Goal: Check status: Check status

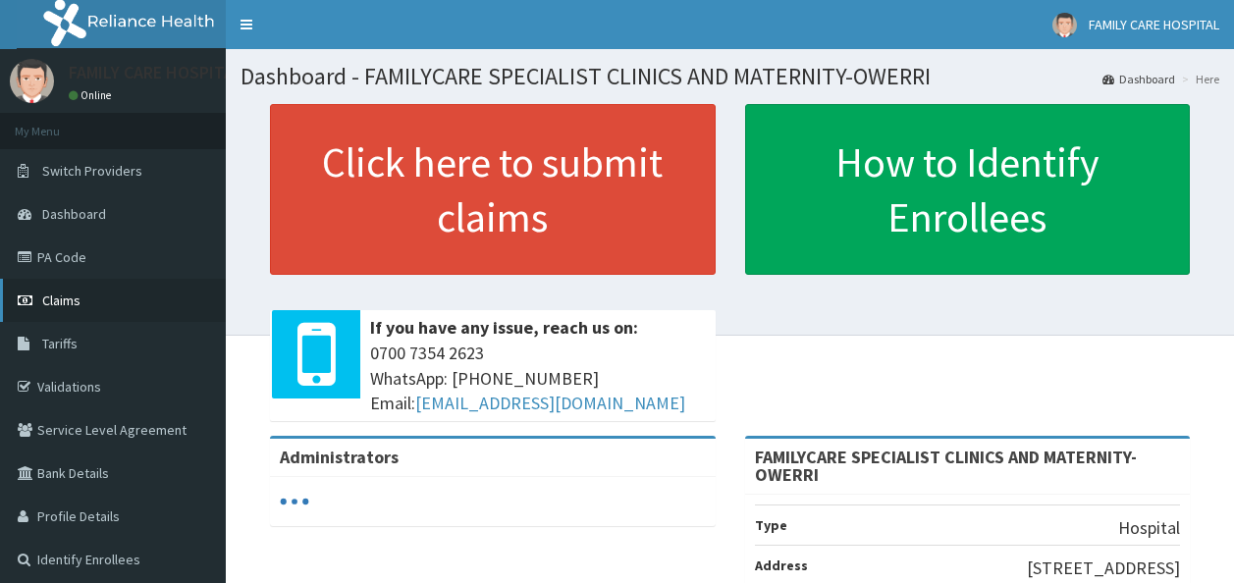
click at [62, 297] on span "Claims" at bounding box center [61, 301] width 38 height 18
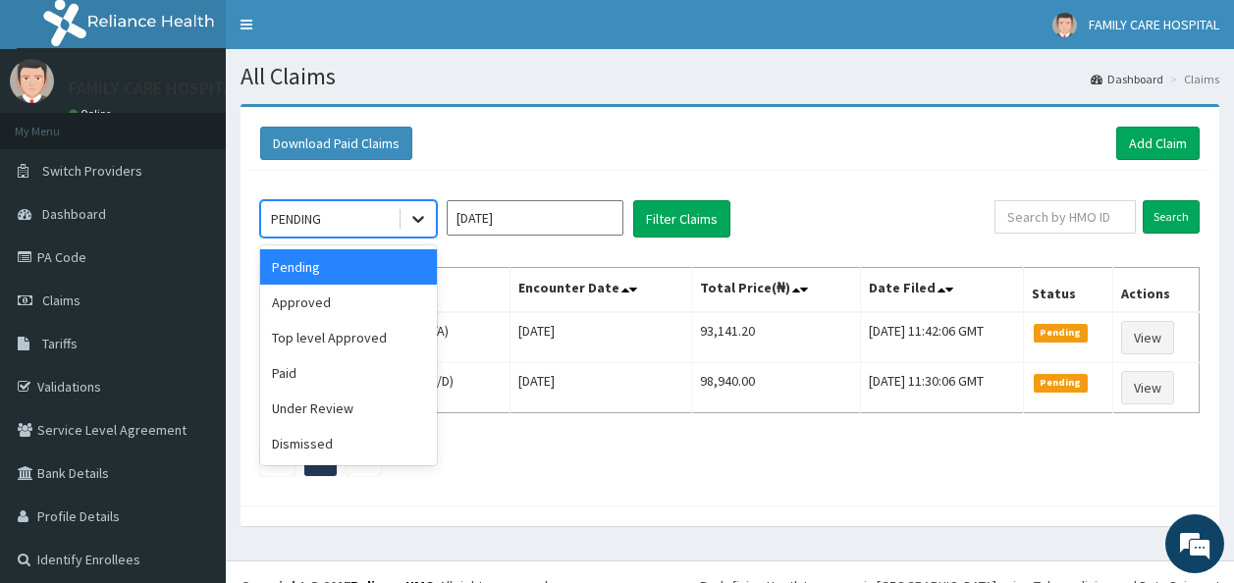
click at [416, 222] on icon at bounding box center [418, 219] width 20 height 20
click at [389, 300] on div "Approved" at bounding box center [348, 302] width 177 height 35
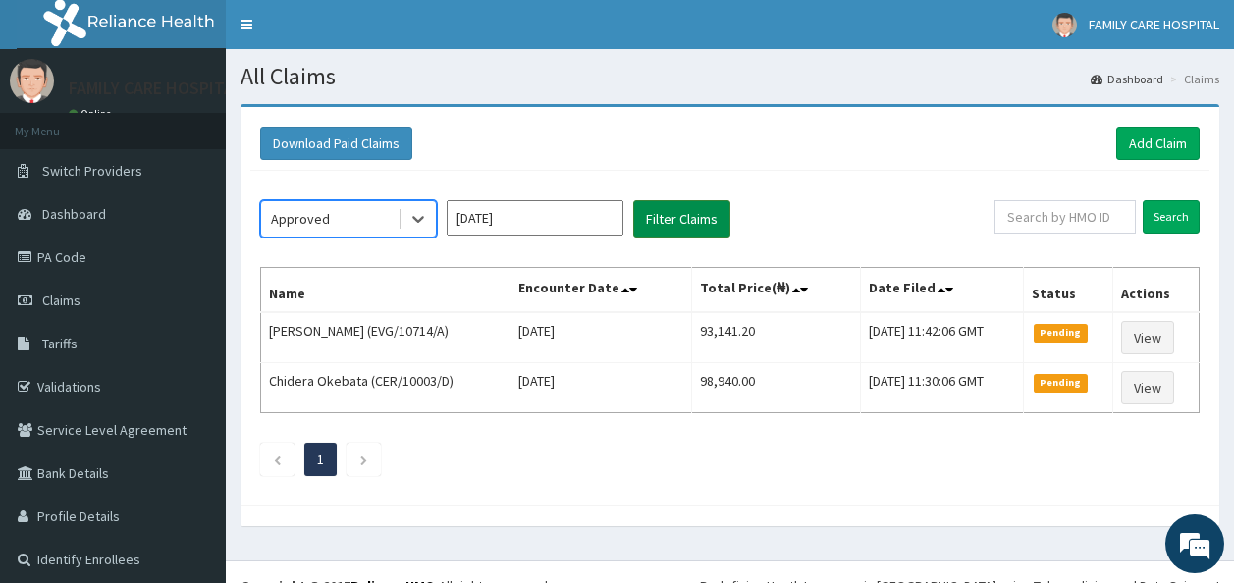
click at [689, 210] on button "Filter Claims" at bounding box center [681, 218] width 97 height 37
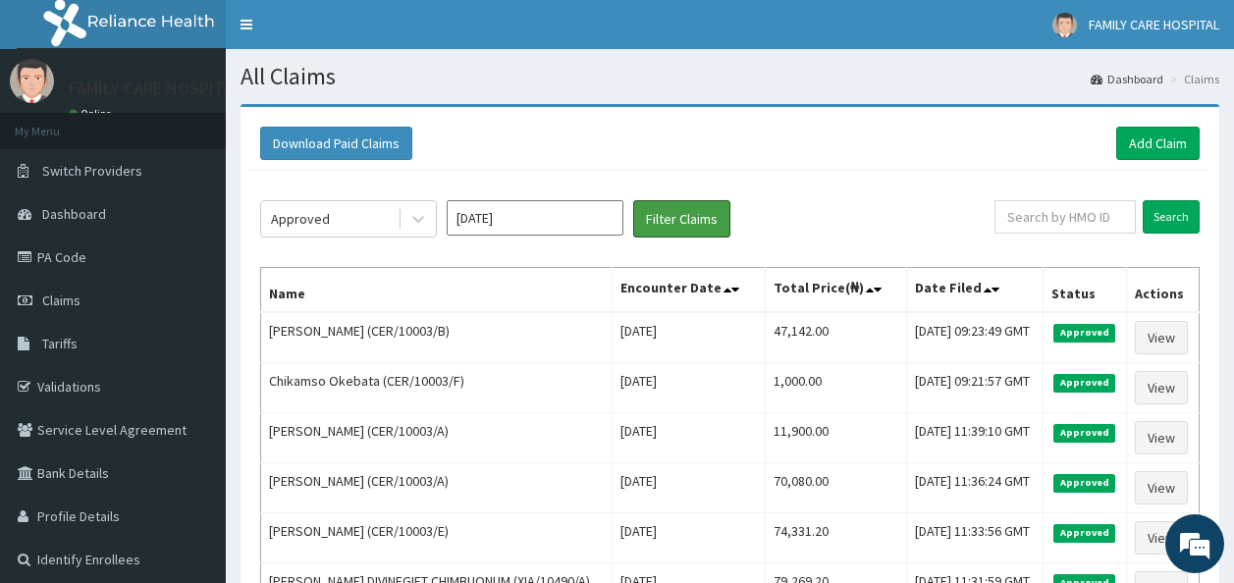
scroll to position [5, 0]
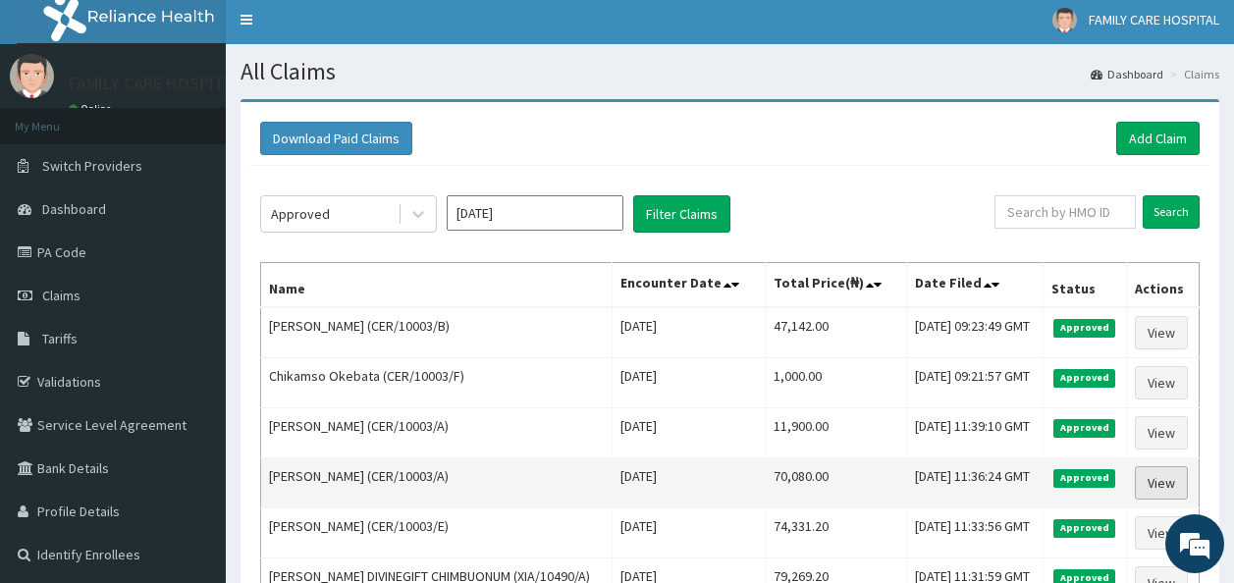
click at [1160, 477] on link "View" at bounding box center [1161, 482] width 53 height 33
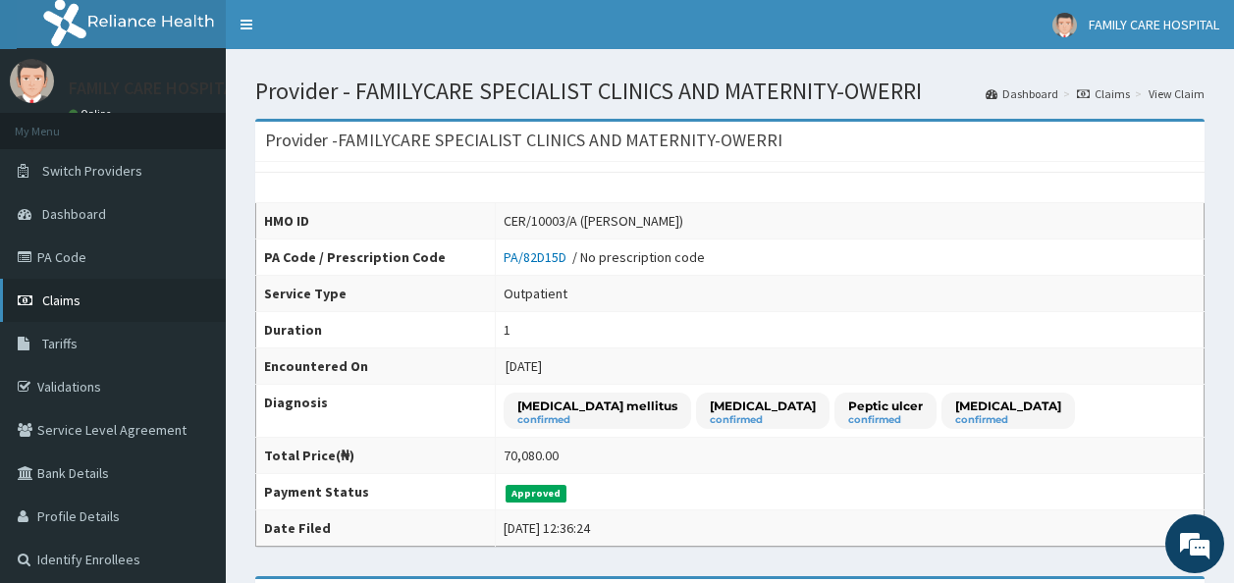
click at [72, 294] on span "Claims" at bounding box center [61, 301] width 38 height 18
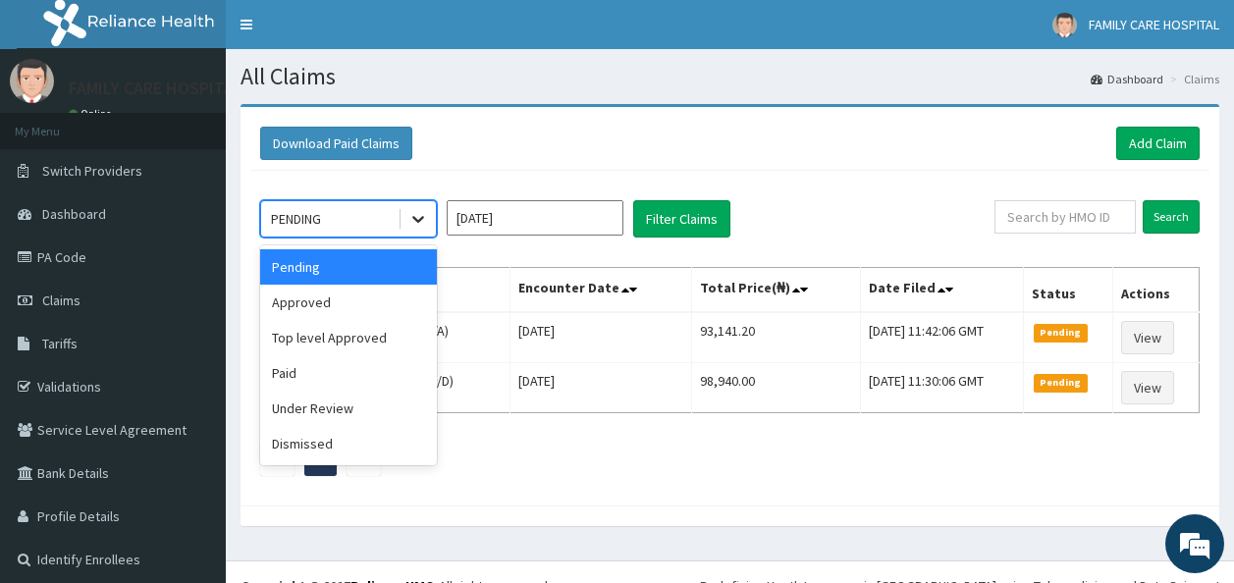
click at [420, 219] on icon at bounding box center [418, 220] width 12 height 7
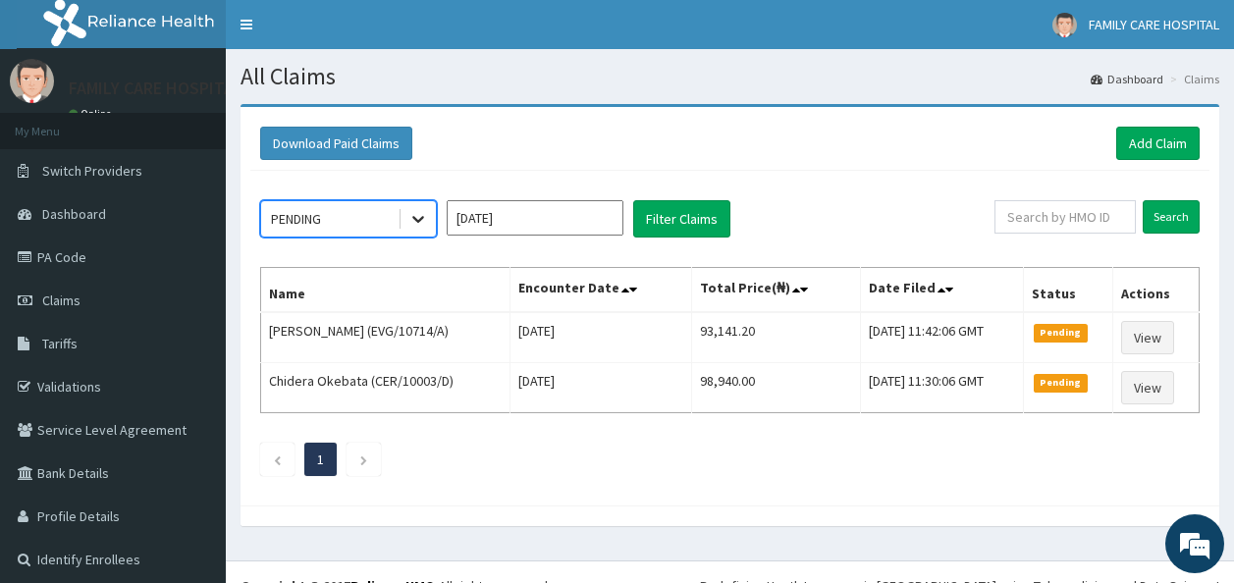
click at [416, 217] on icon at bounding box center [418, 219] width 20 height 20
click at [581, 217] on input "Aug 2025" at bounding box center [535, 217] width 177 height 35
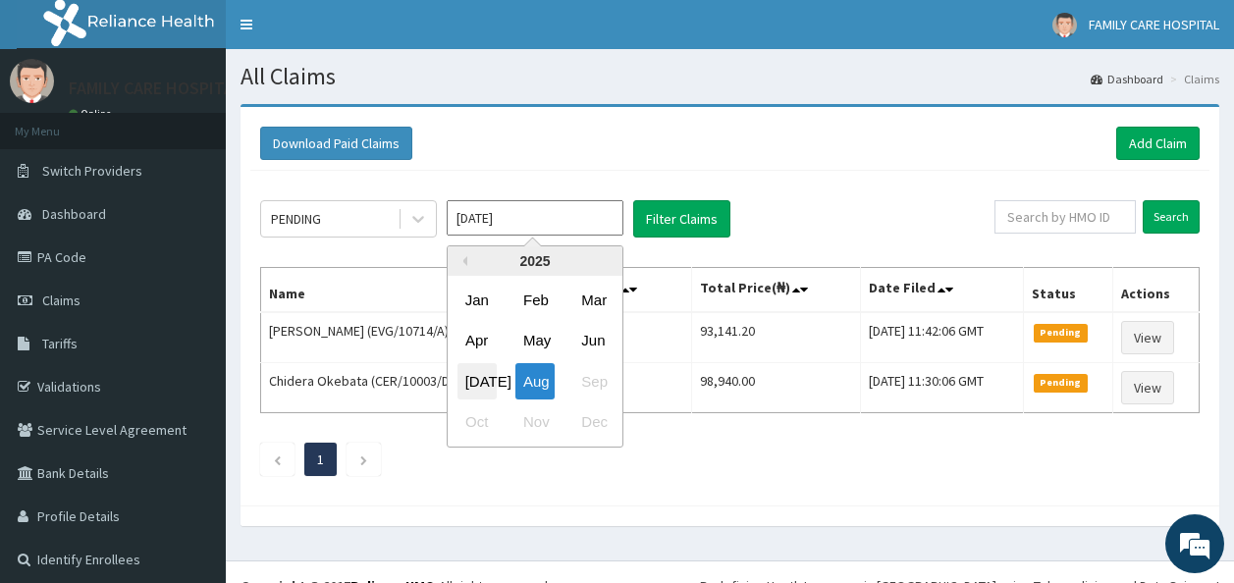
click at [476, 377] on div "Jul" at bounding box center [477, 381] width 39 height 36
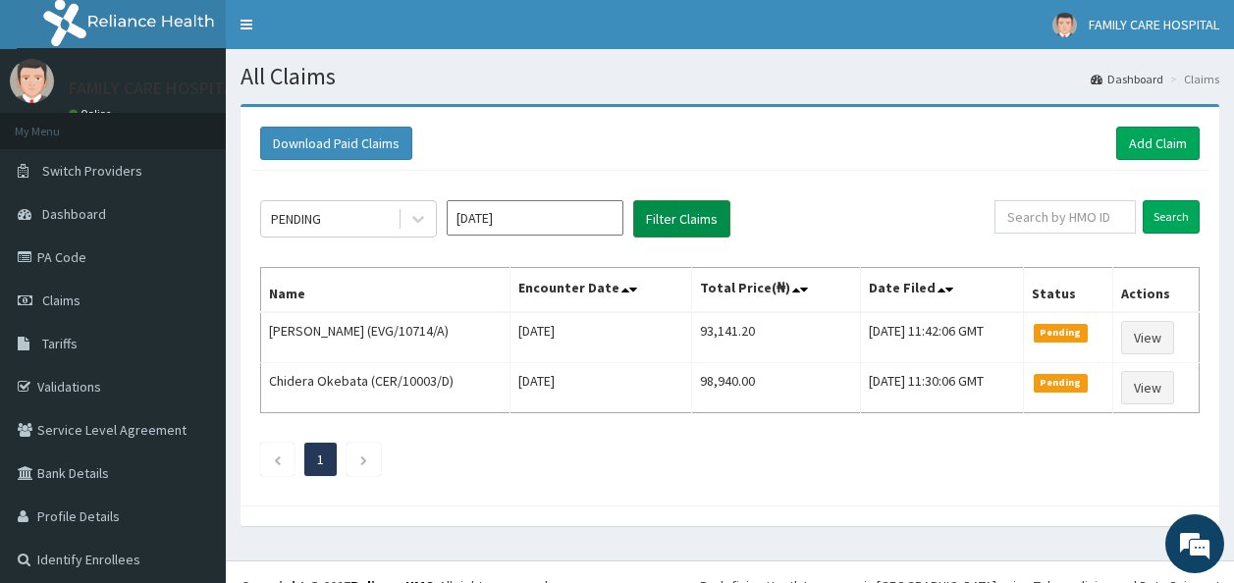
click at [693, 214] on button "Filter Claims" at bounding box center [681, 218] width 97 height 37
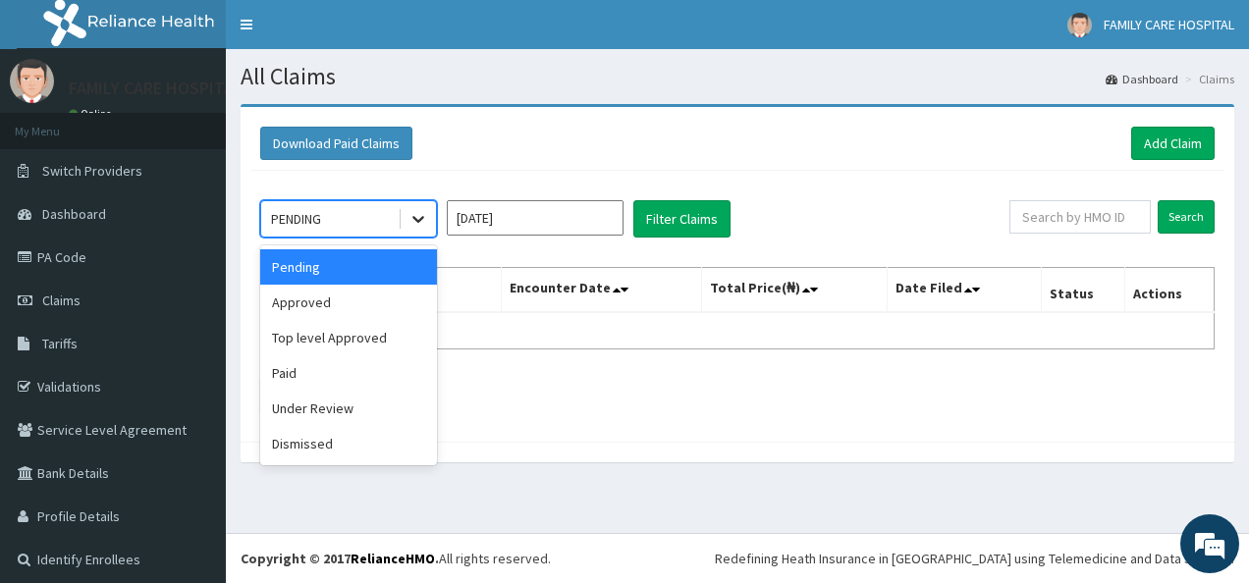
click at [418, 224] on icon at bounding box center [418, 219] width 20 height 20
click at [390, 407] on div "Under Review" at bounding box center [348, 408] width 177 height 35
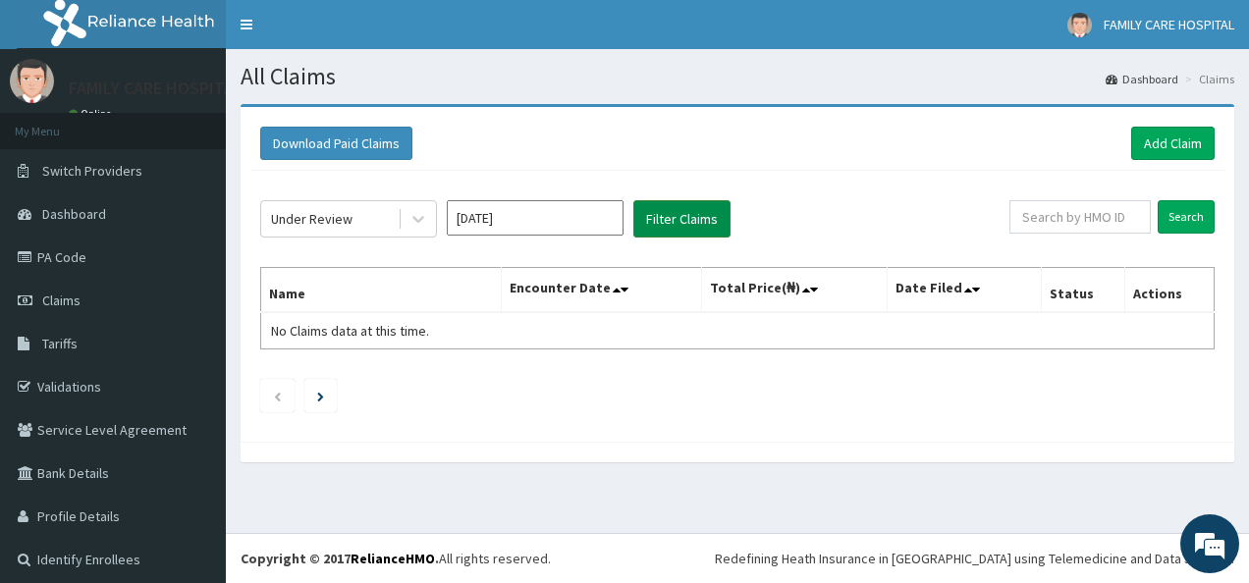
click at [687, 217] on button "Filter Claims" at bounding box center [681, 218] width 97 height 37
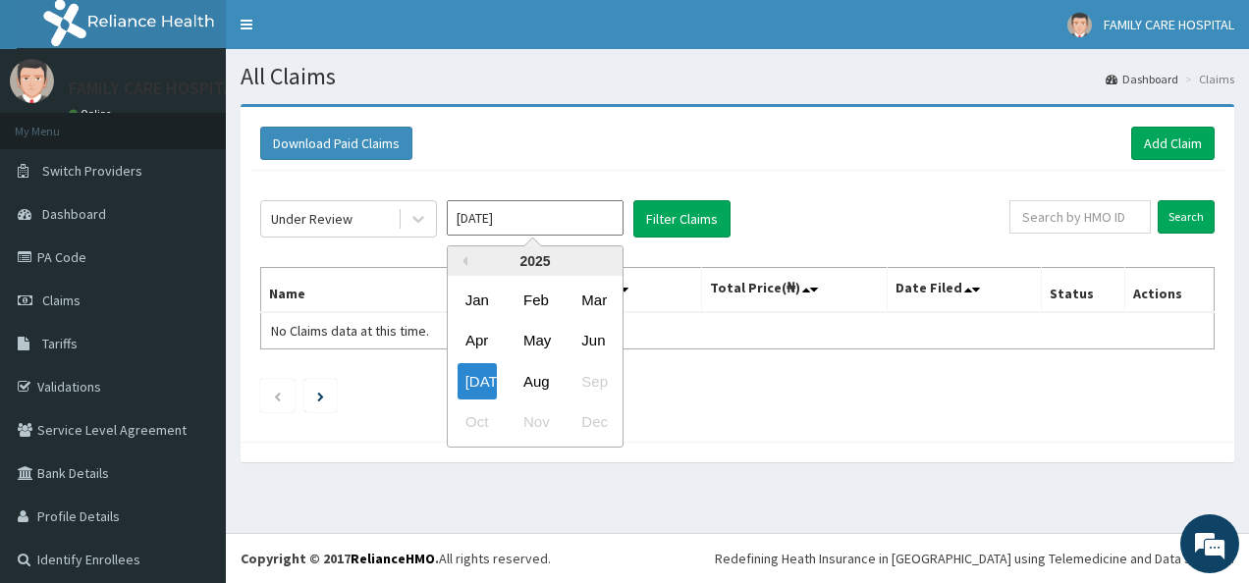
click at [598, 220] on input "Jul 2025" at bounding box center [535, 217] width 177 height 35
click at [536, 379] on div "Aug" at bounding box center [535, 381] width 39 height 36
type input "[DATE]"
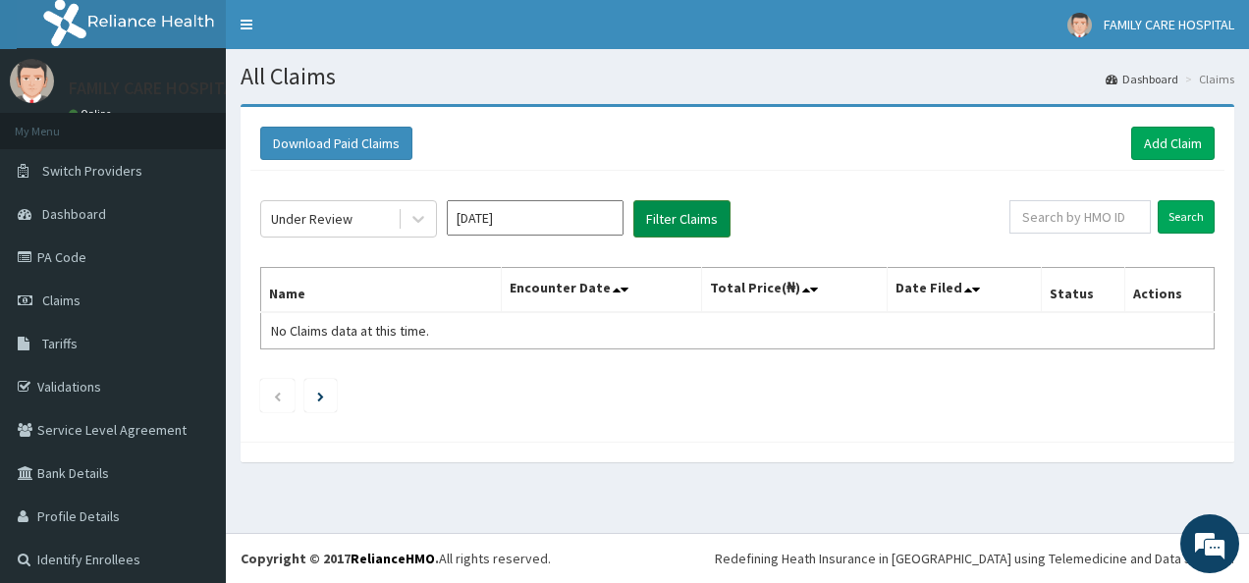
click at [690, 212] on button "Filter Claims" at bounding box center [681, 218] width 97 height 37
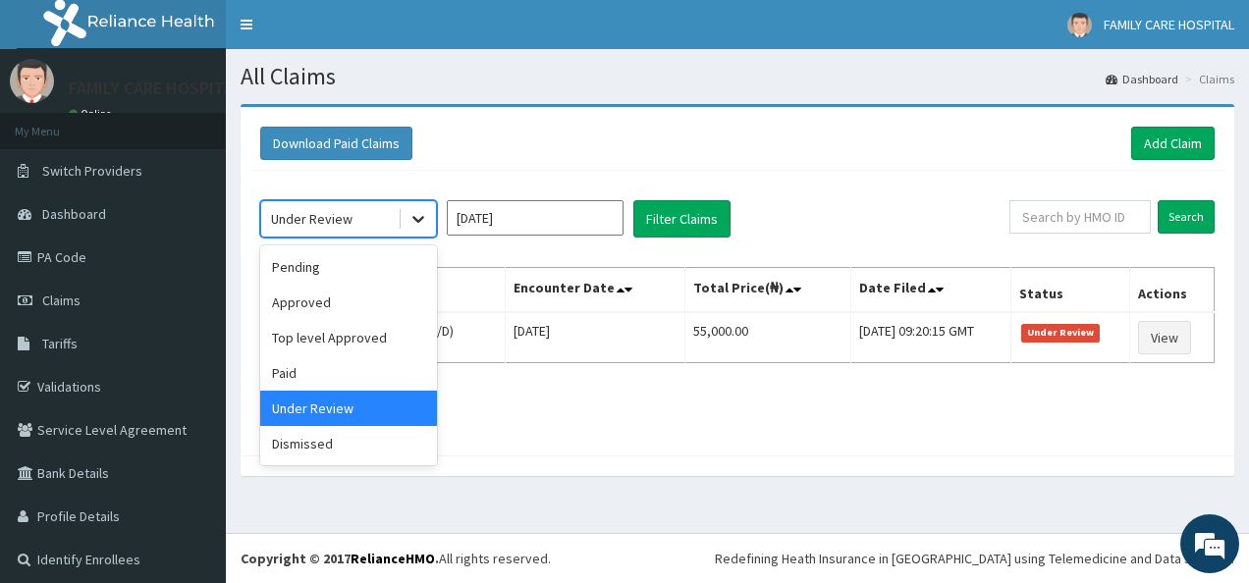
click at [417, 217] on icon at bounding box center [418, 219] width 20 height 20
click at [394, 265] on div "Pending" at bounding box center [348, 266] width 177 height 35
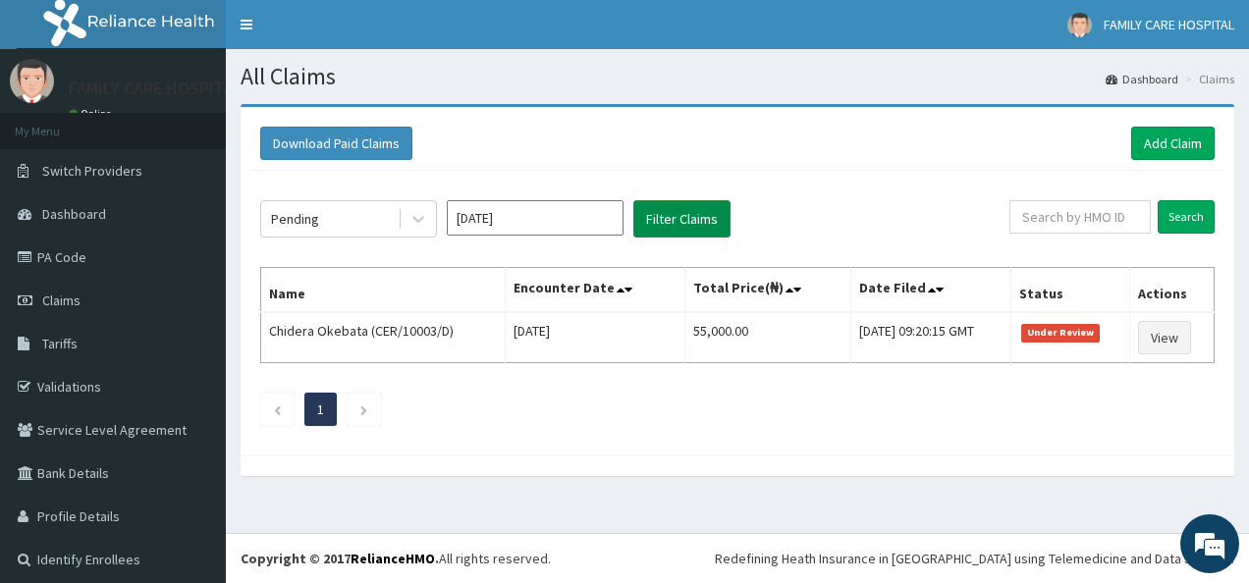
click at [687, 215] on button "Filter Claims" at bounding box center [681, 218] width 97 height 37
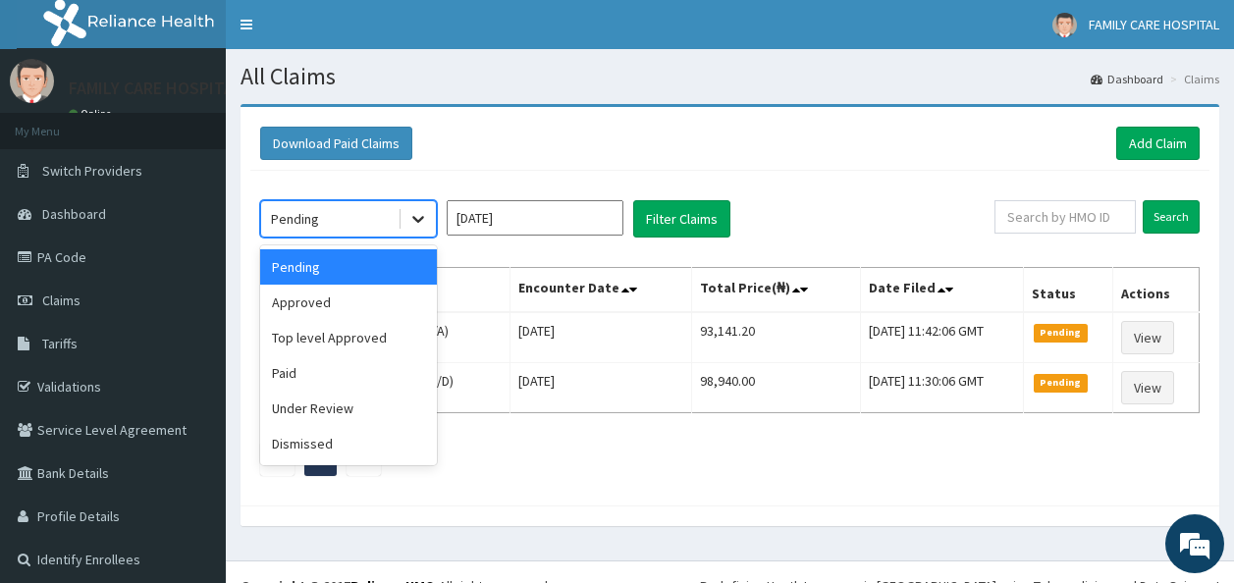
click at [415, 215] on icon at bounding box center [418, 219] width 20 height 20
click at [376, 409] on div "Under Review" at bounding box center [348, 408] width 177 height 35
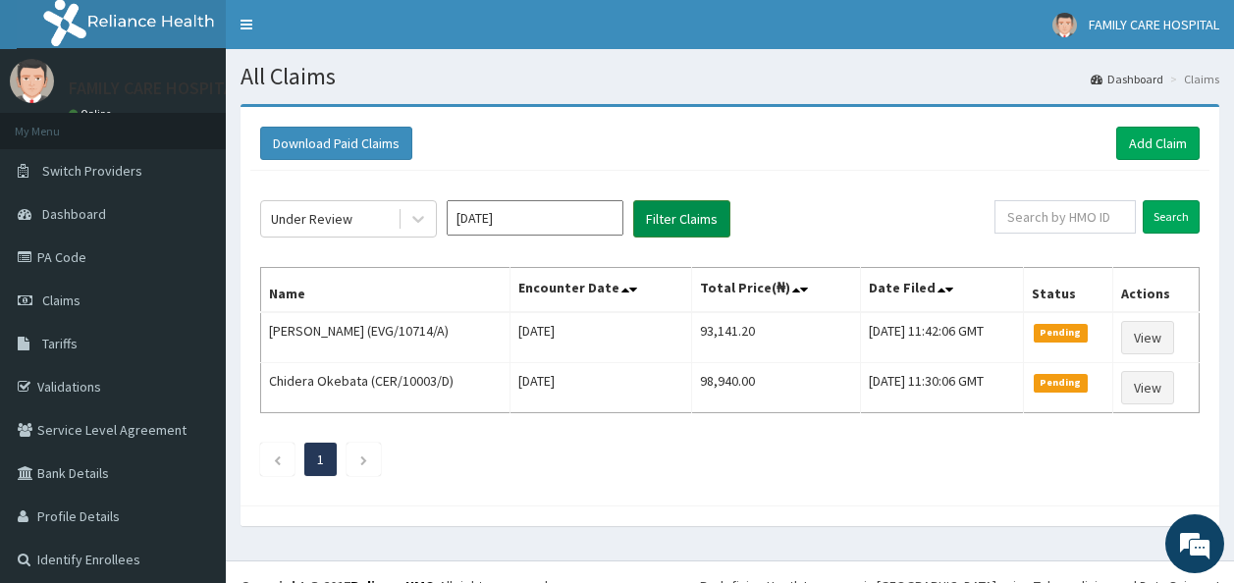
click at [690, 212] on button "Filter Claims" at bounding box center [681, 218] width 97 height 37
